Goal: Information Seeking & Learning: Learn about a topic

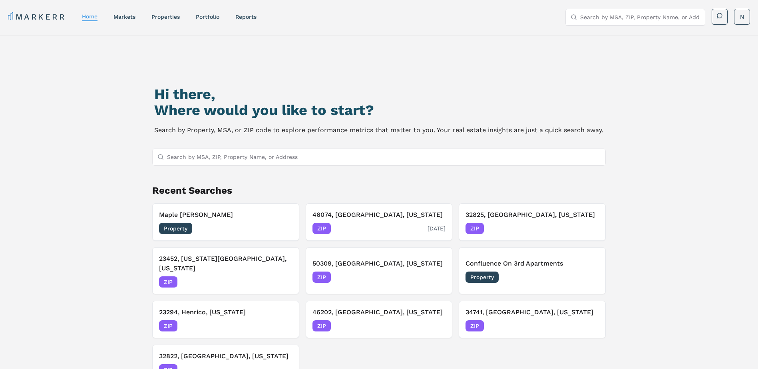
click at [386, 223] on div "ZIP [DATE]" at bounding box center [380, 228] width 134 height 11
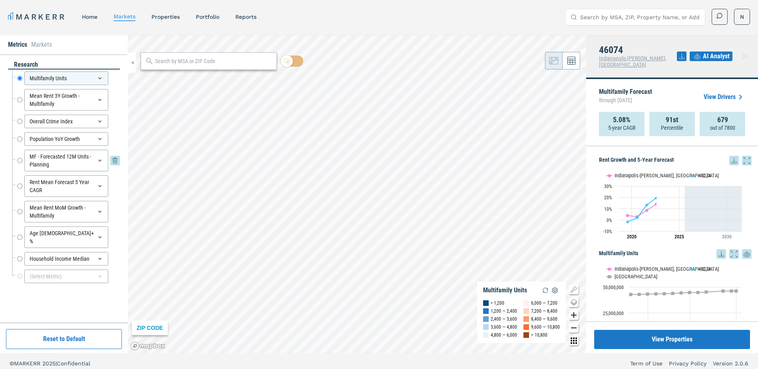
click at [18, 161] on input "MF - Forecasted 12M Units - Planning" at bounding box center [19, 161] width 5 height 22
radio input "false"
radio input "true"
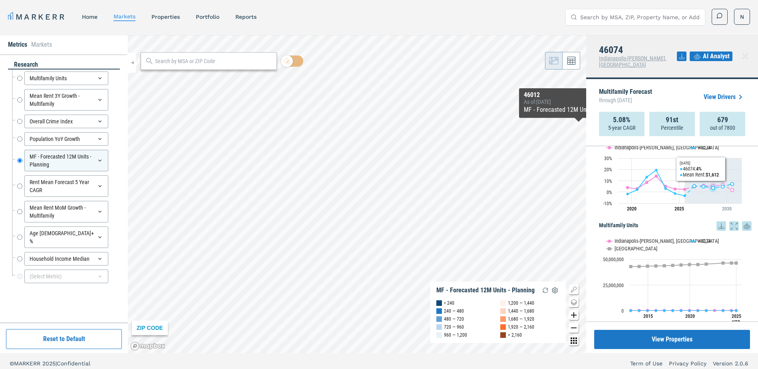
scroll to position [120, 0]
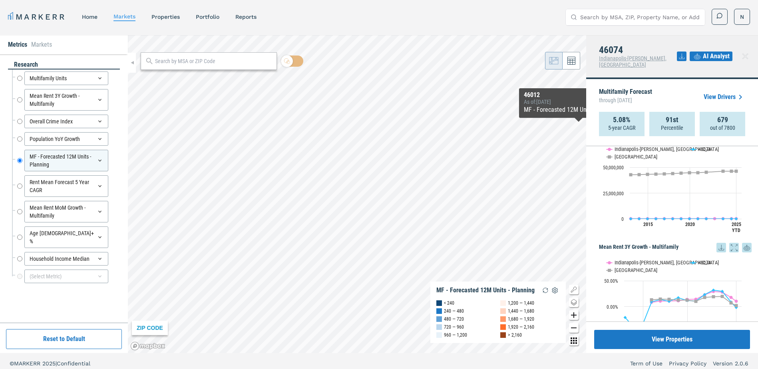
click at [704, 54] on span "AI Analyst" at bounding box center [716, 57] width 27 height 10
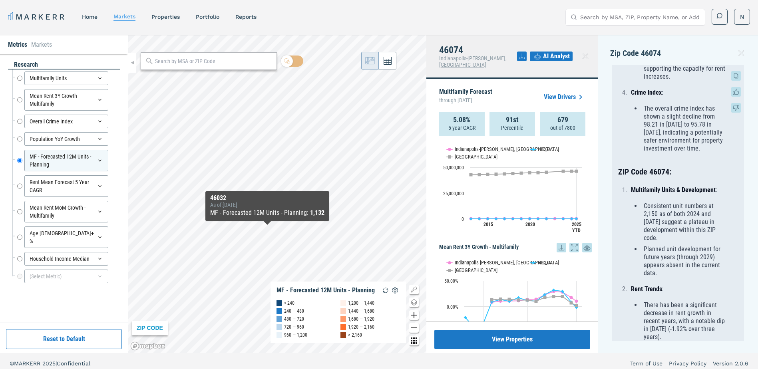
scroll to position [480, 0]
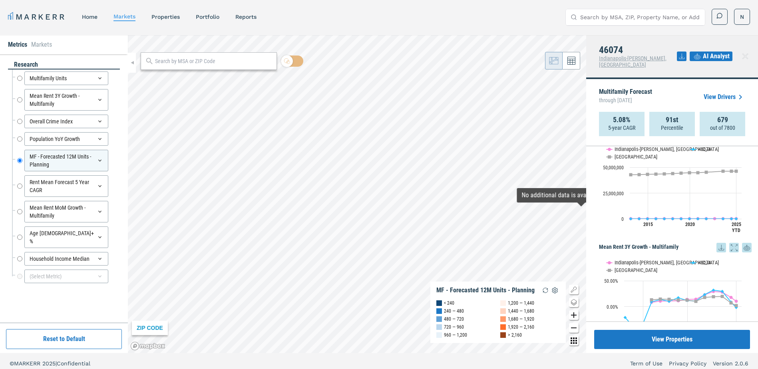
click at [713, 52] on span "AI Analyst" at bounding box center [716, 57] width 27 height 10
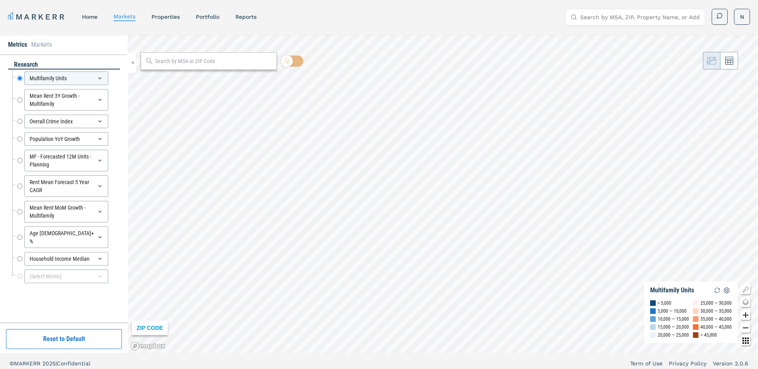
click at [179, 62] on input "text" at bounding box center [214, 61] width 118 height 8
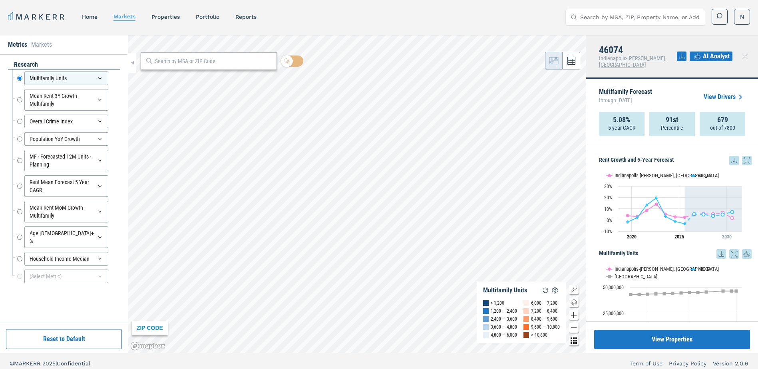
click at [179, 62] on input "text" at bounding box center [214, 61] width 118 height 8
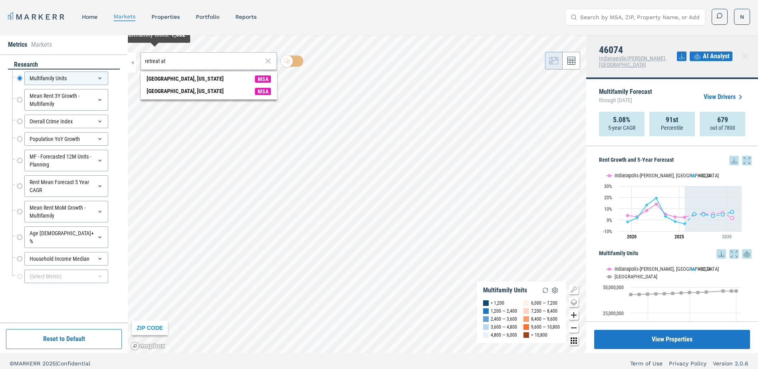
click at [184, 62] on input "retreat at" at bounding box center [204, 61] width 118 height 8
type input "retreat at"
click at [90, 19] on link "home" at bounding box center [90, 17] width 16 height 6
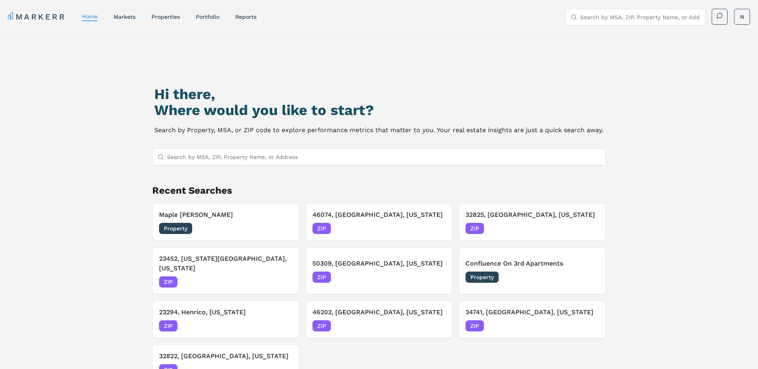
click at [186, 159] on input "Search by MSA, ZIP, Property Name, or Address" at bounding box center [384, 157] width 434 height 16
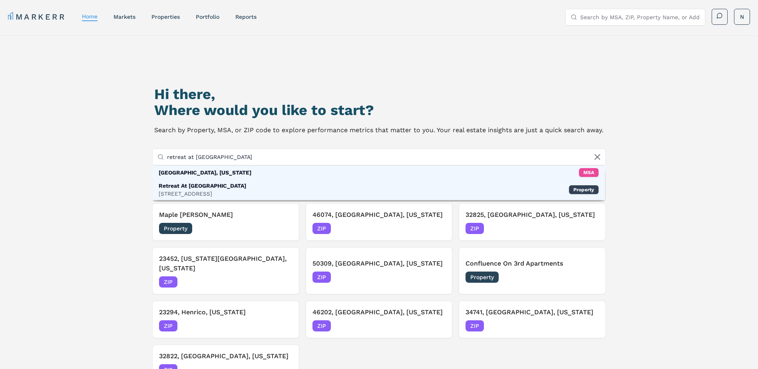
type input "retreat at valencia"
click at [236, 191] on div "8413 Valencia Village Ln, Orlando" at bounding box center [203, 194] width 88 height 8
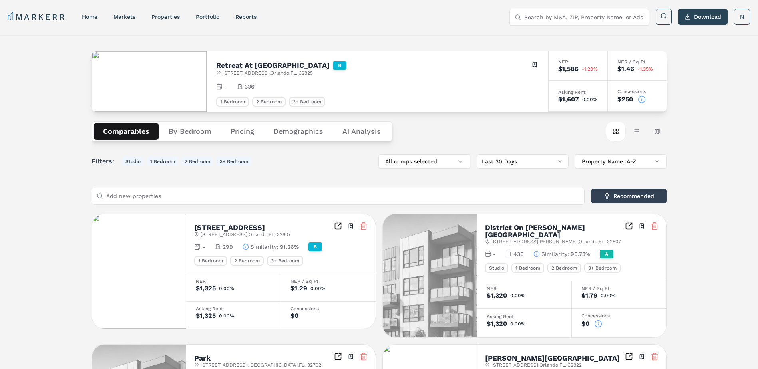
click at [313, 73] on span "8413 Valencia Village Ln , Orlando , FL , 32825" at bounding box center [268, 73] width 90 height 6
click at [293, 131] on button "Demographics" at bounding box center [298, 131] width 69 height 17
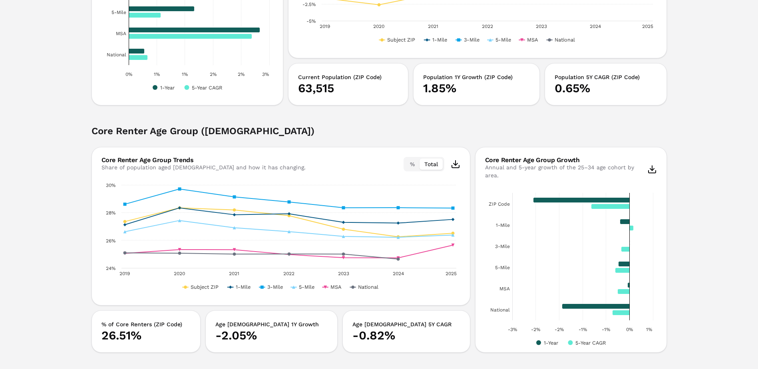
scroll to position [520, 0]
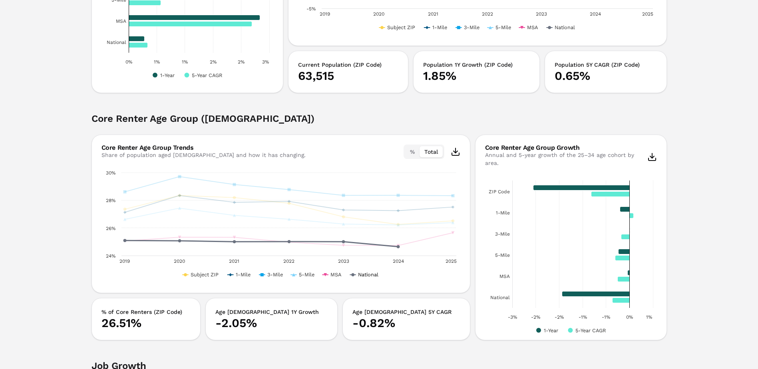
click at [362, 275] on button "Show National" at bounding box center [364, 275] width 29 height 6
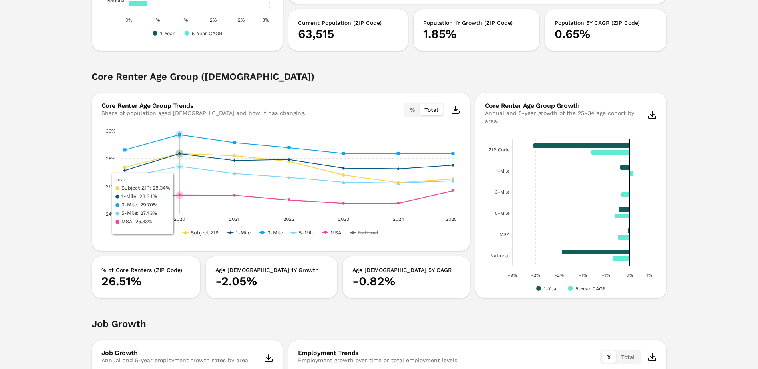
scroll to position [560, 0]
